Goal: Use online tool/utility: Utilize a website feature to perform a specific function

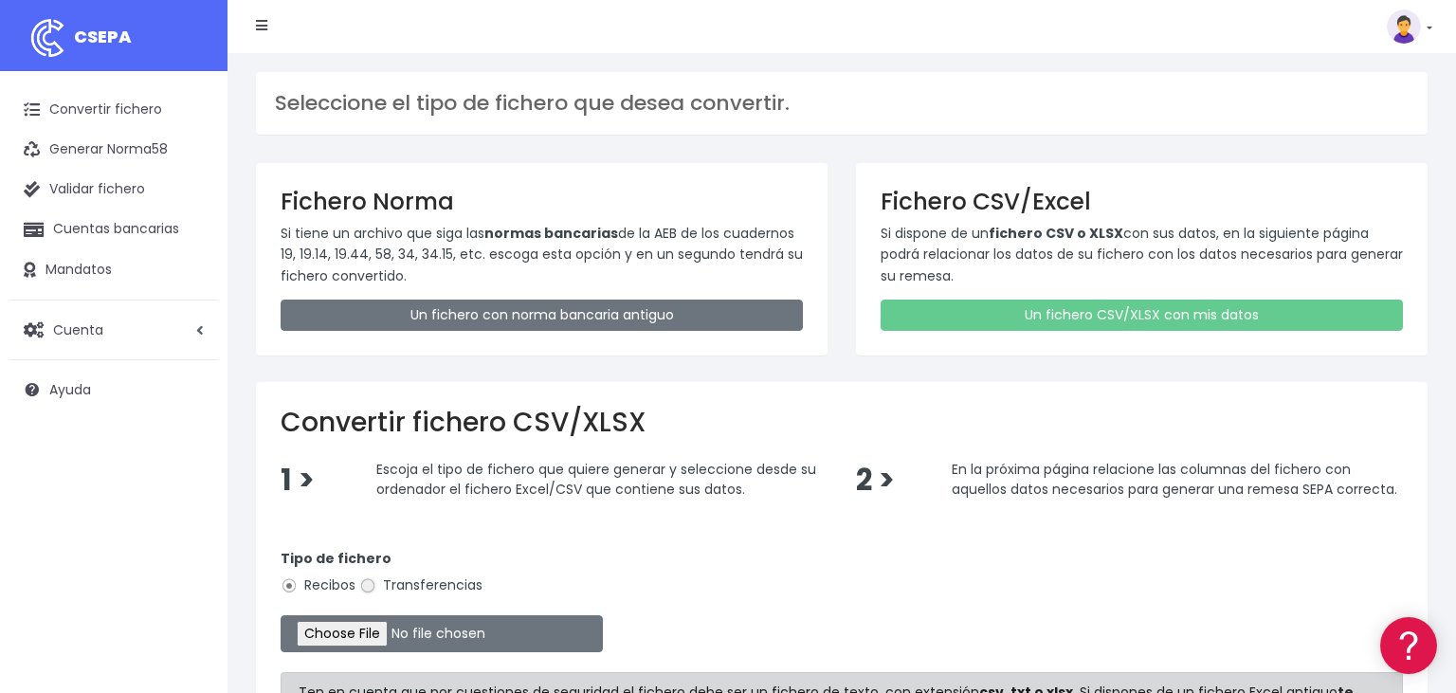
click at [369, 586] on input "Transferencias" at bounding box center [367, 585] width 17 height 17
radio input "true"
click at [347, 625] on input "file" at bounding box center [442, 633] width 322 height 37
type input "C:\fakepath\061020252124.csv"
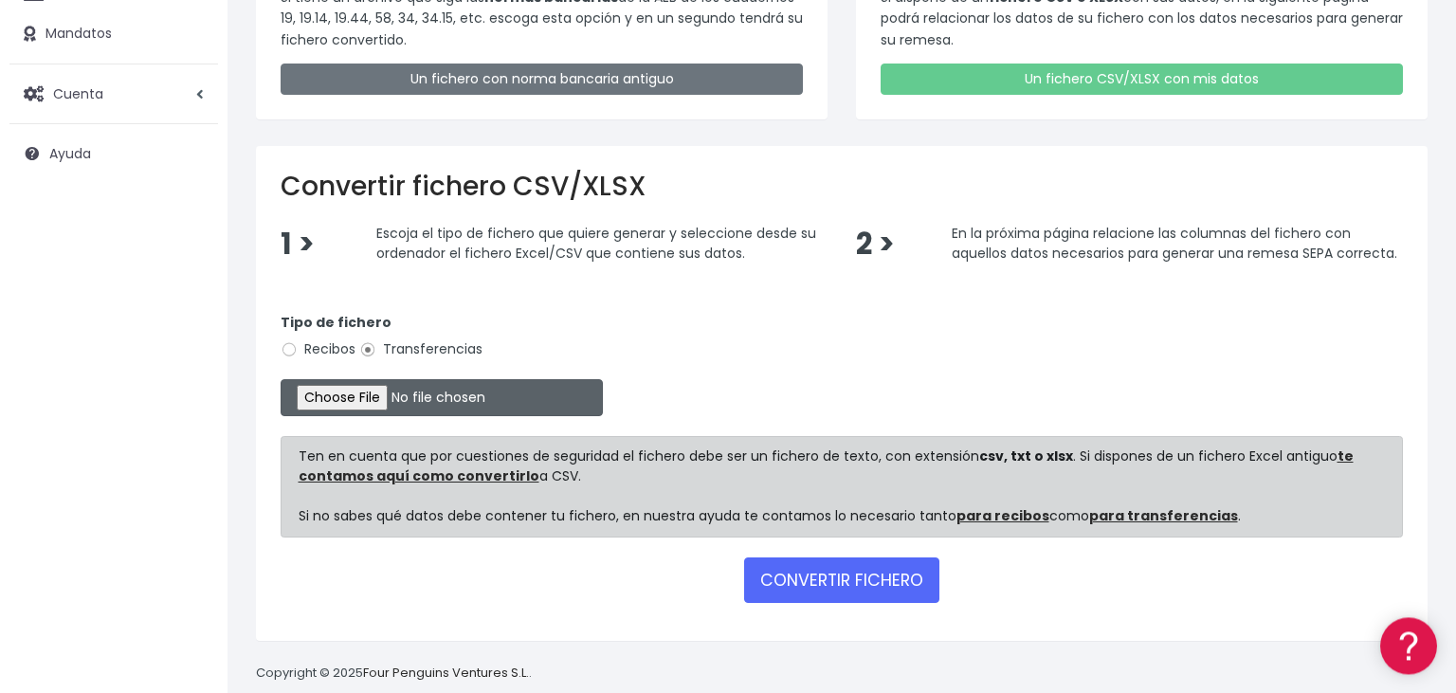
scroll to position [260, 0]
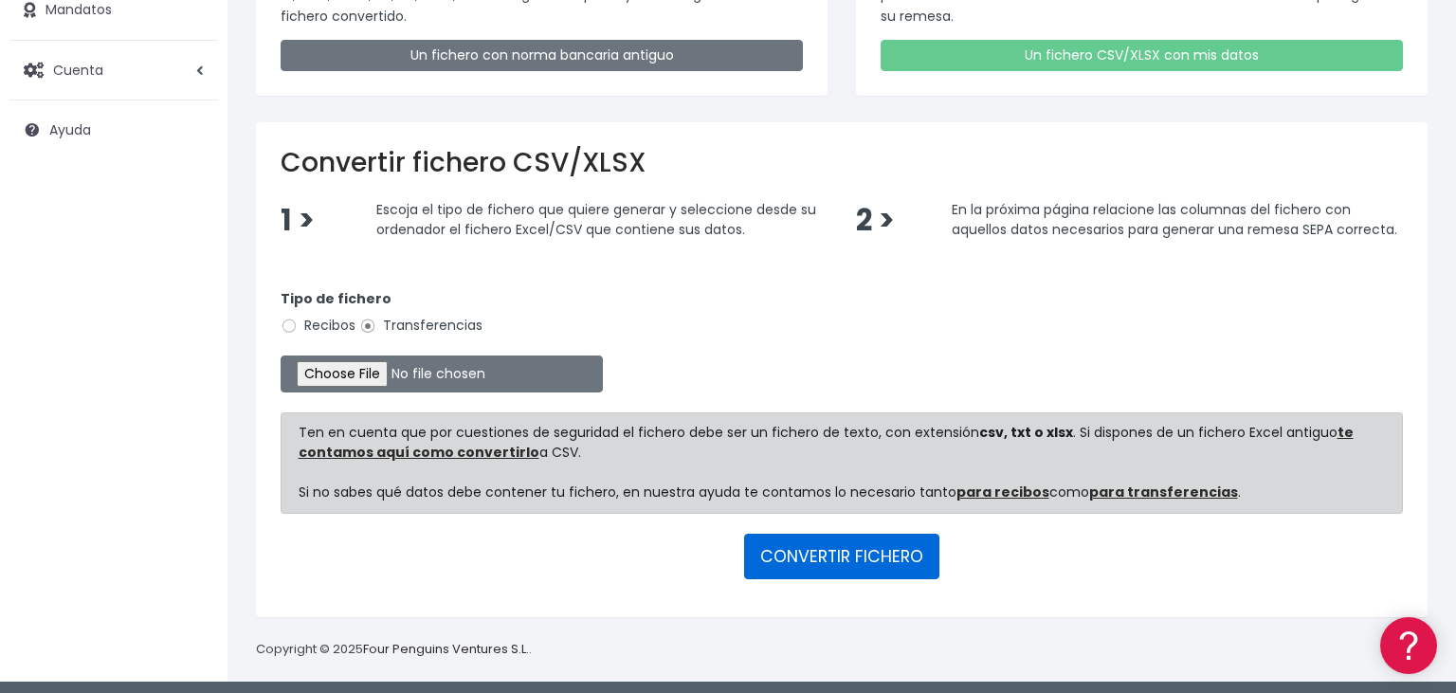
click at [847, 548] on button "CONVERTIR FICHERO" at bounding box center [841, 556] width 195 height 45
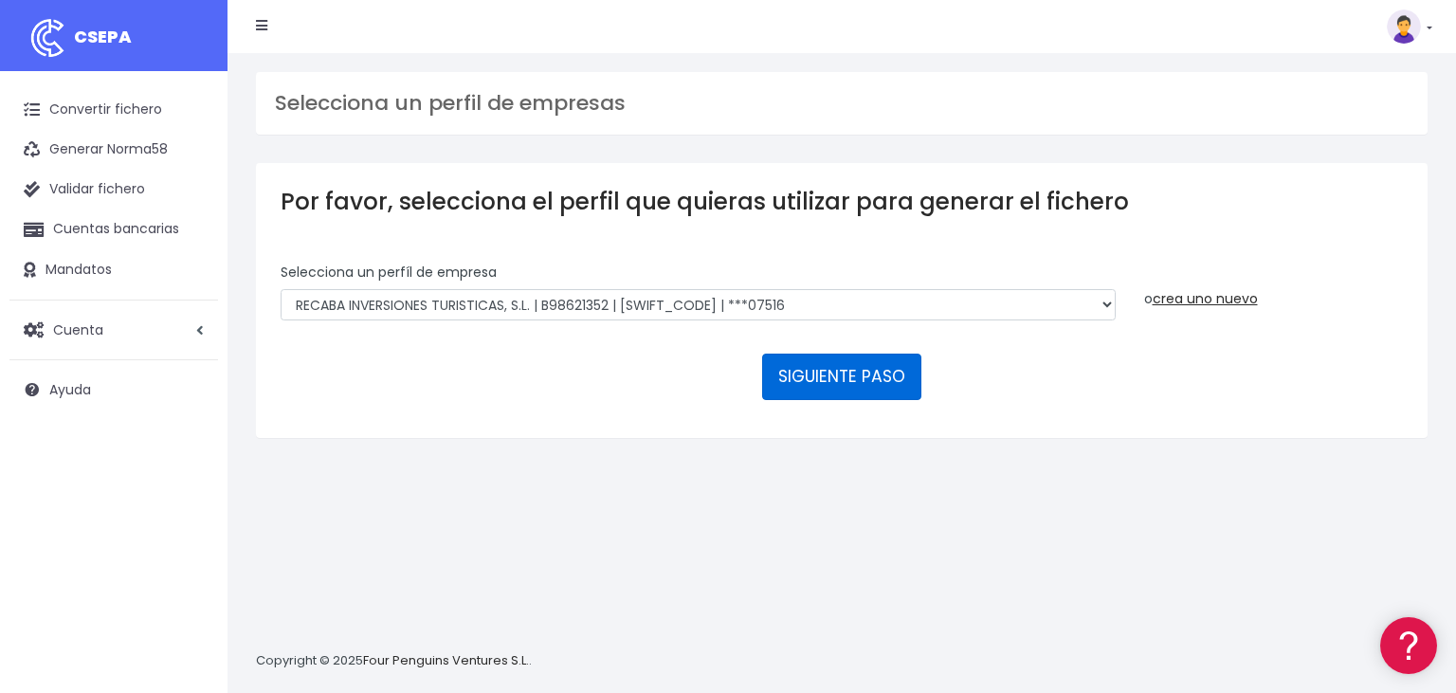
click at [828, 354] on button "SIGUIENTE PASO" at bounding box center [841, 376] width 159 height 45
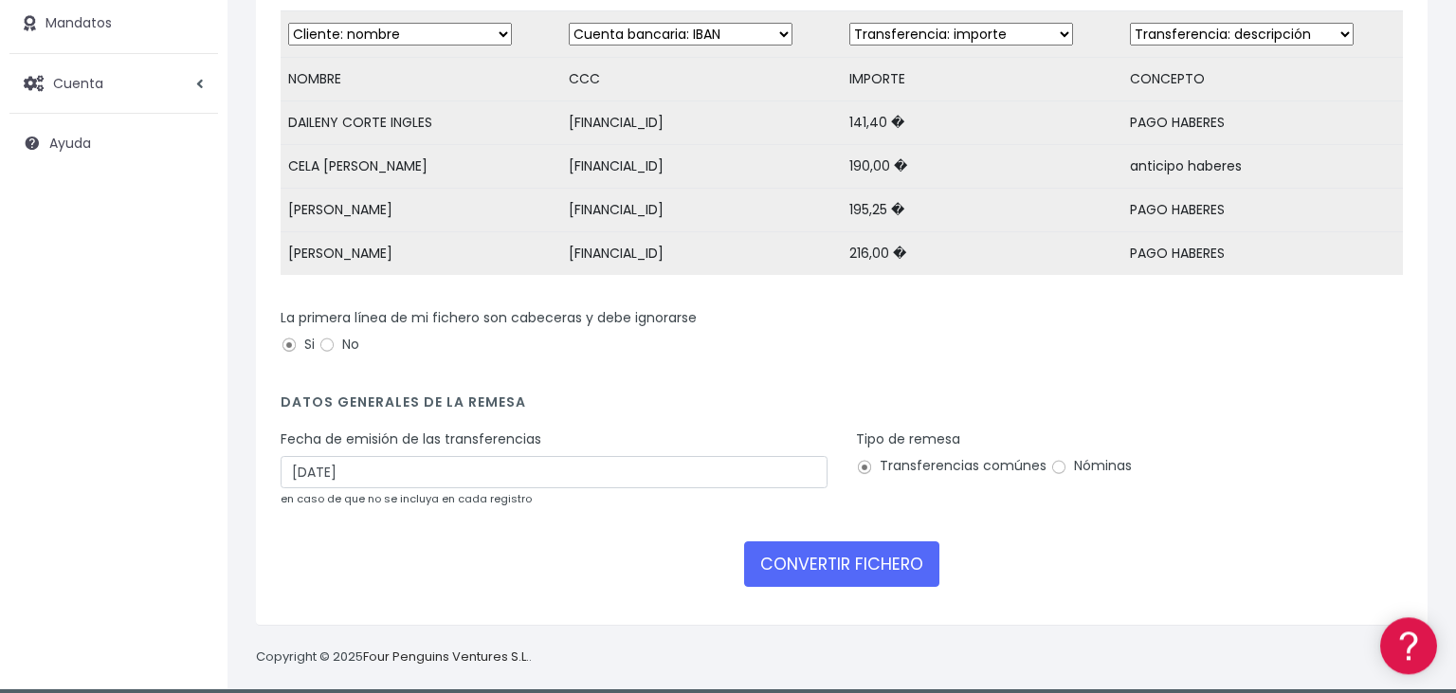
scroll to position [261, 0]
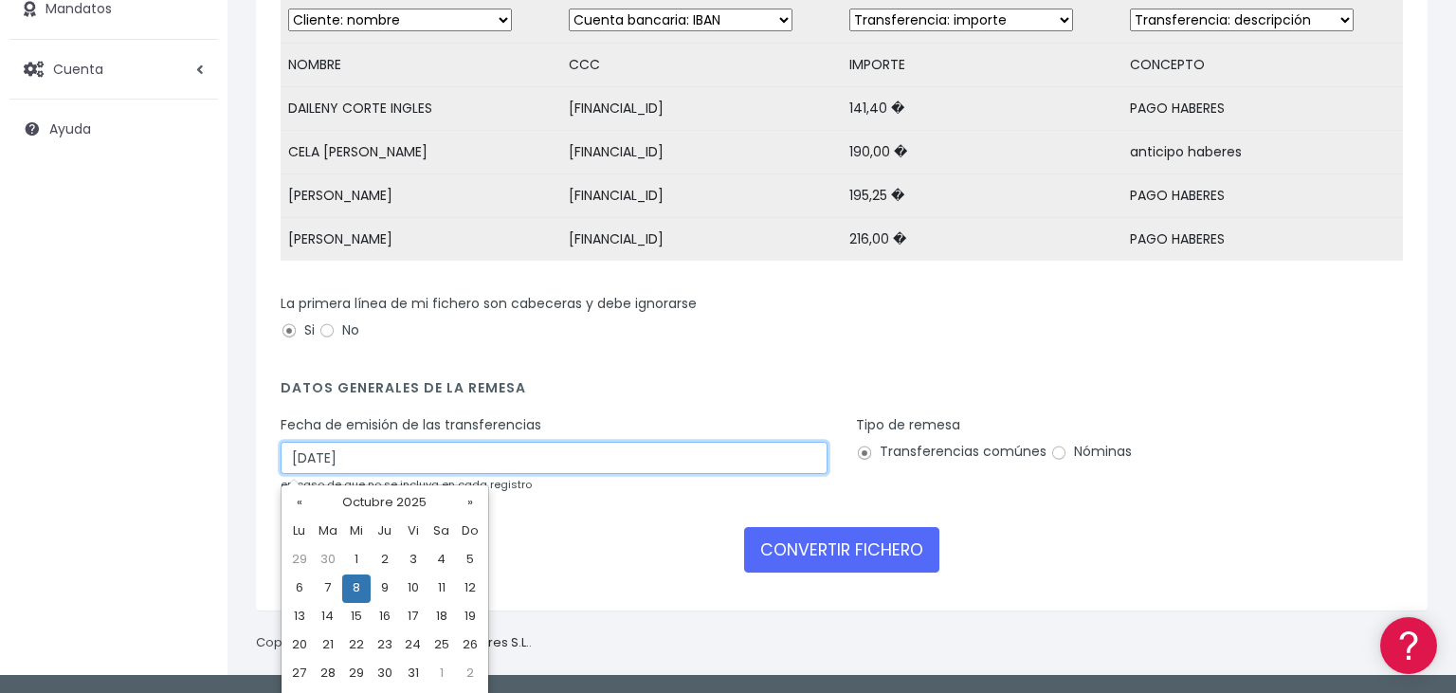
click at [404, 461] on input "08/10/2025" at bounding box center [554, 458] width 547 height 32
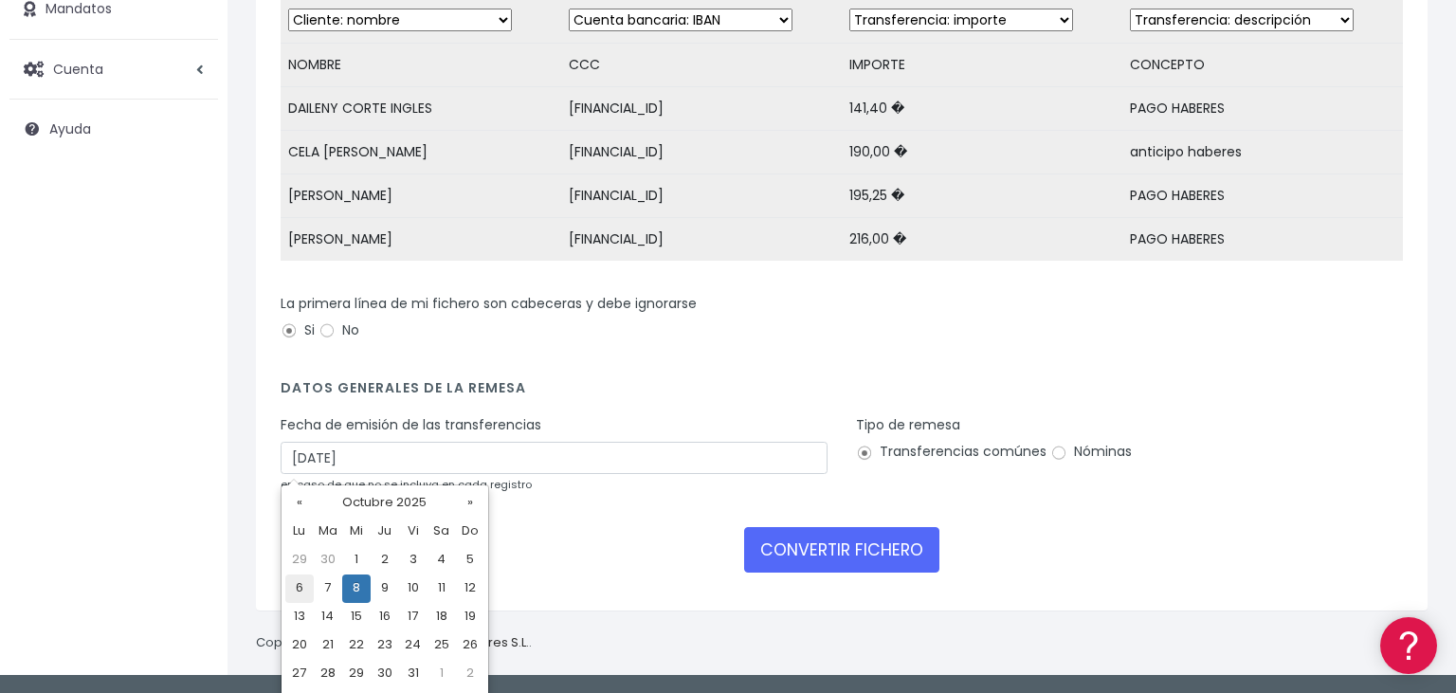
click at [296, 585] on td "6" at bounding box center [299, 588] width 28 height 28
type input "06/10/2025"
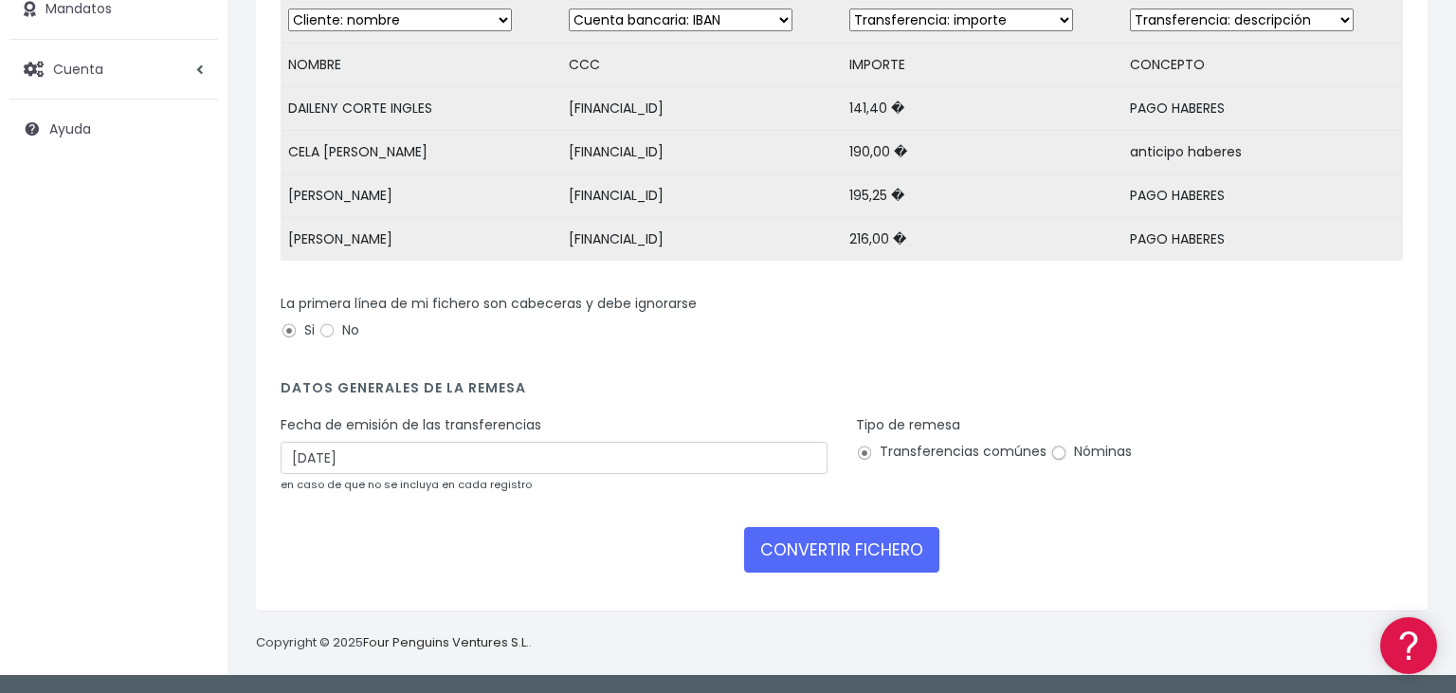
click at [1055, 450] on input "Nóminas" at bounding box center [1058, 453] width 17 height 17
radio input "true"
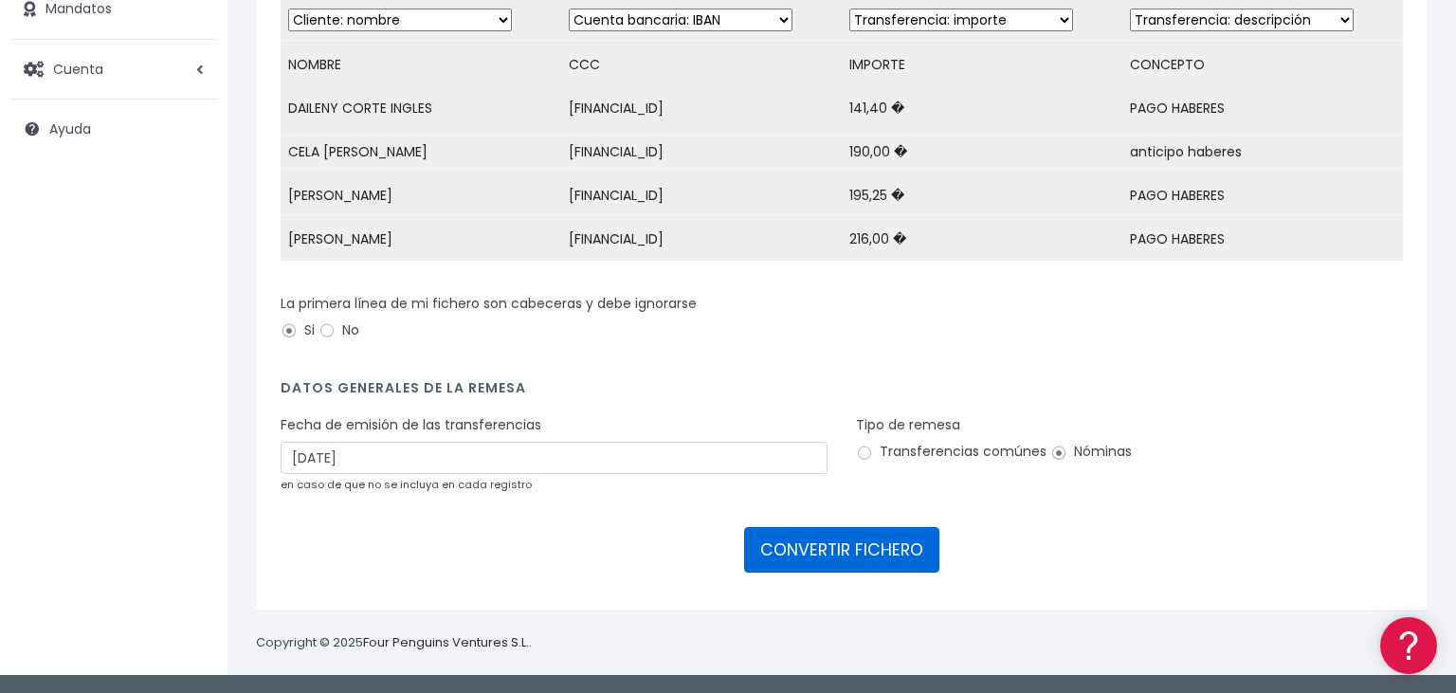
click at [806, 548] on button "CONVERTIR FICHERO" at bounding box center [841, 549] width 195 height 45
click at [817, 551] on button "CONVERTIR FICHERO" at bounding box center [841, 549] width 195 height 45
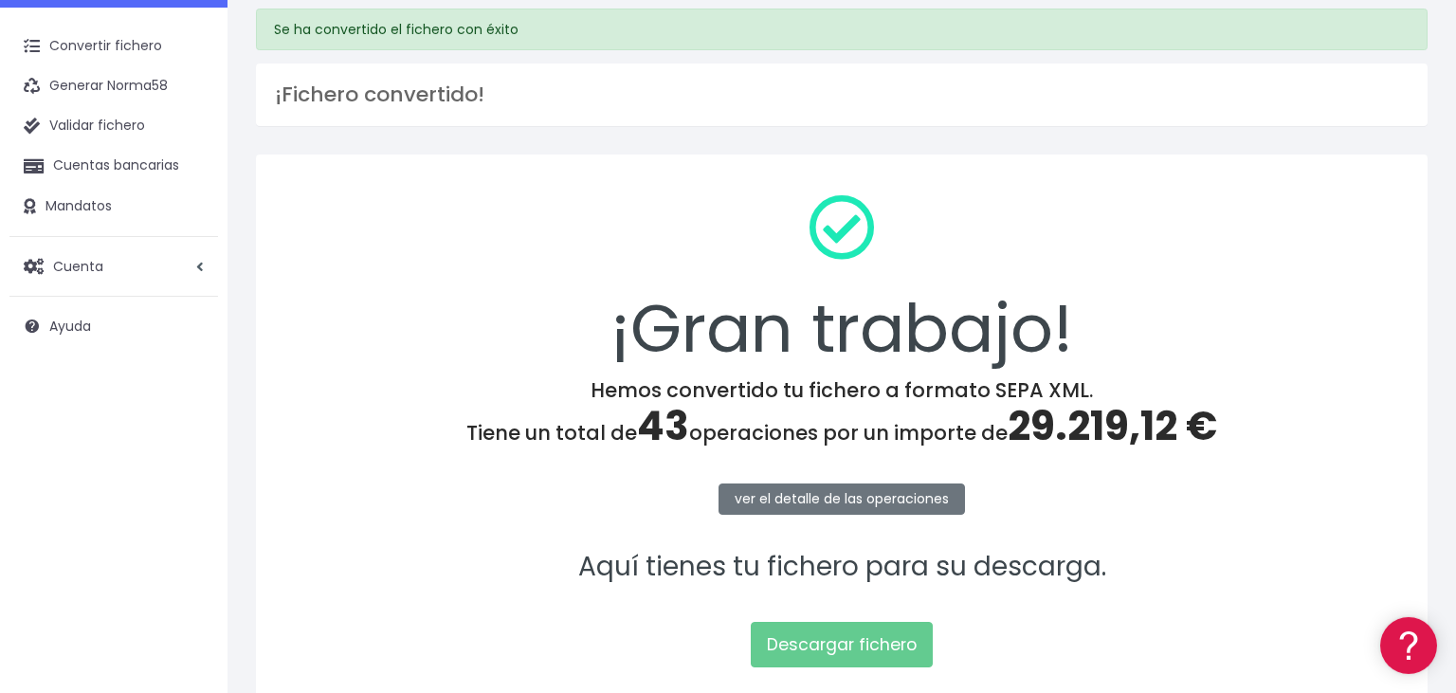
scroll to position [100, 0]
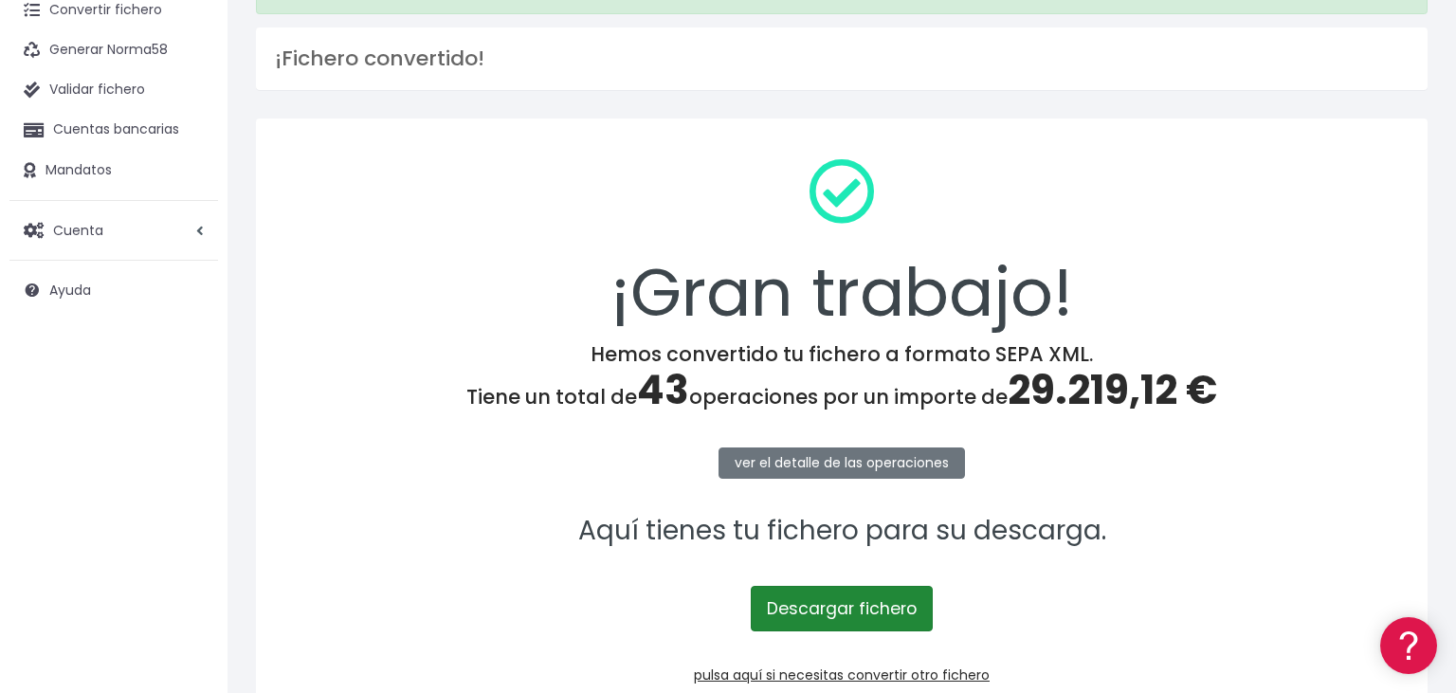
click at [825, 612] on link "Descargar fichero" at bounding box center [842, 608] width 182 height 45
